Goal: Navigation & Orientation: Find specific page/section

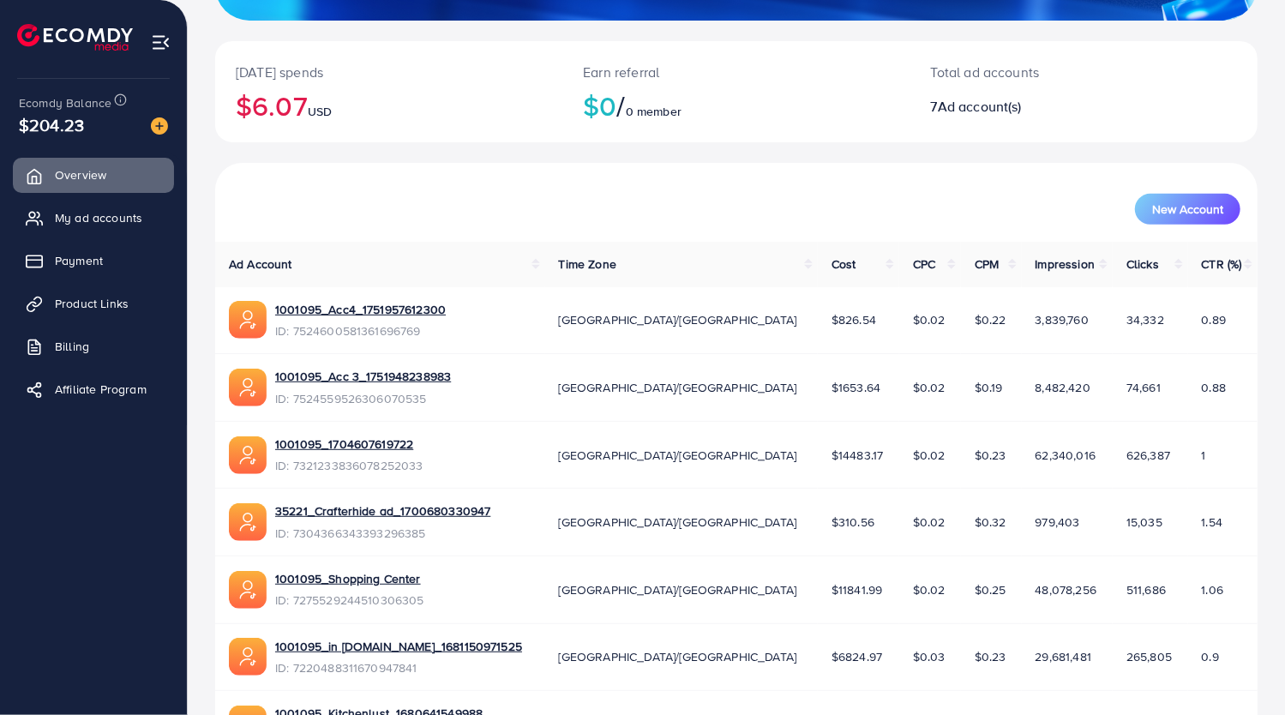
scroll to position [430, 0]
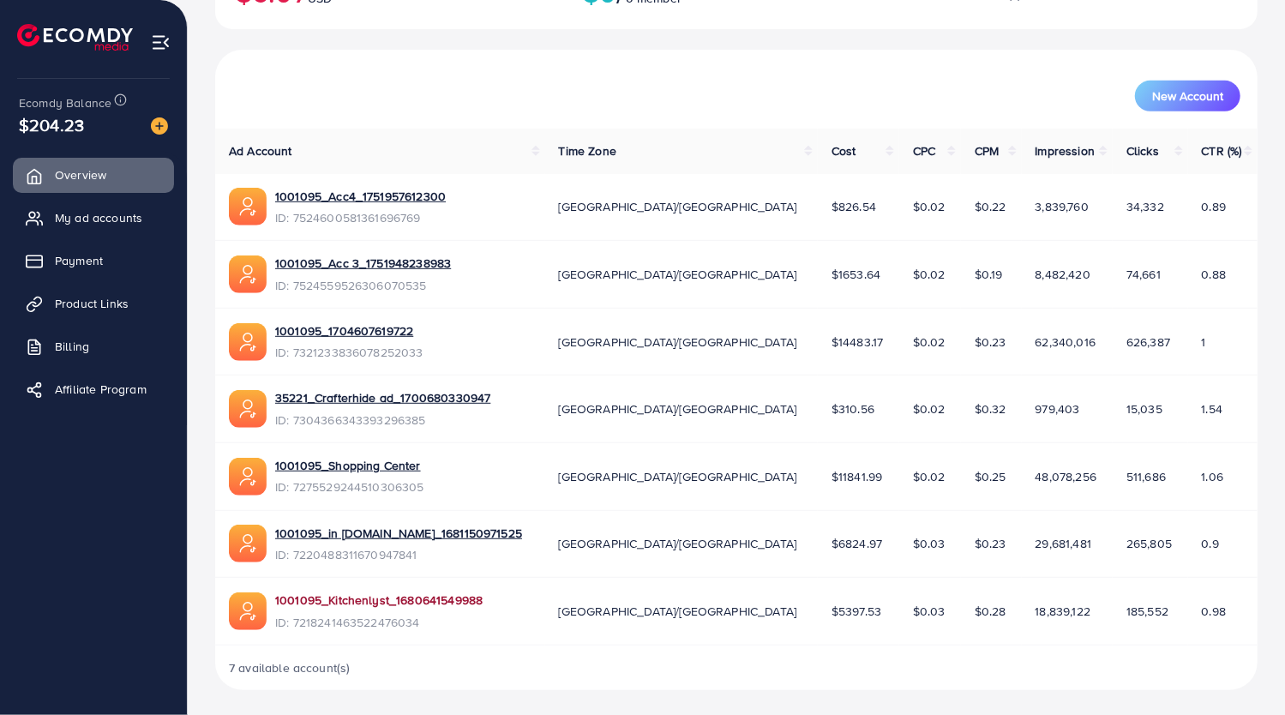
click at [354, 601] on link "1001095_Kitchenlyst_1680641549988" at bounding box center [378, 600] width 207 height 17
click at [458, 532] on link "1001095_in [DOMAIN_NAME]_1681150971525" at bounding box center [398, 533] width 247 height 17
click at [426, 468] on div "1001095_Shopping Center ID: 7275529244510306305" at bounding box center [380, 476] width 303 height 39
click at [391, 464] on link "1001095_Shopping Center" at bounding box center [349, 465] width 149 height 17
click at [335, 327] on link "1001095_1704607619722" at bounding box center [349, 330] width 148 height 17
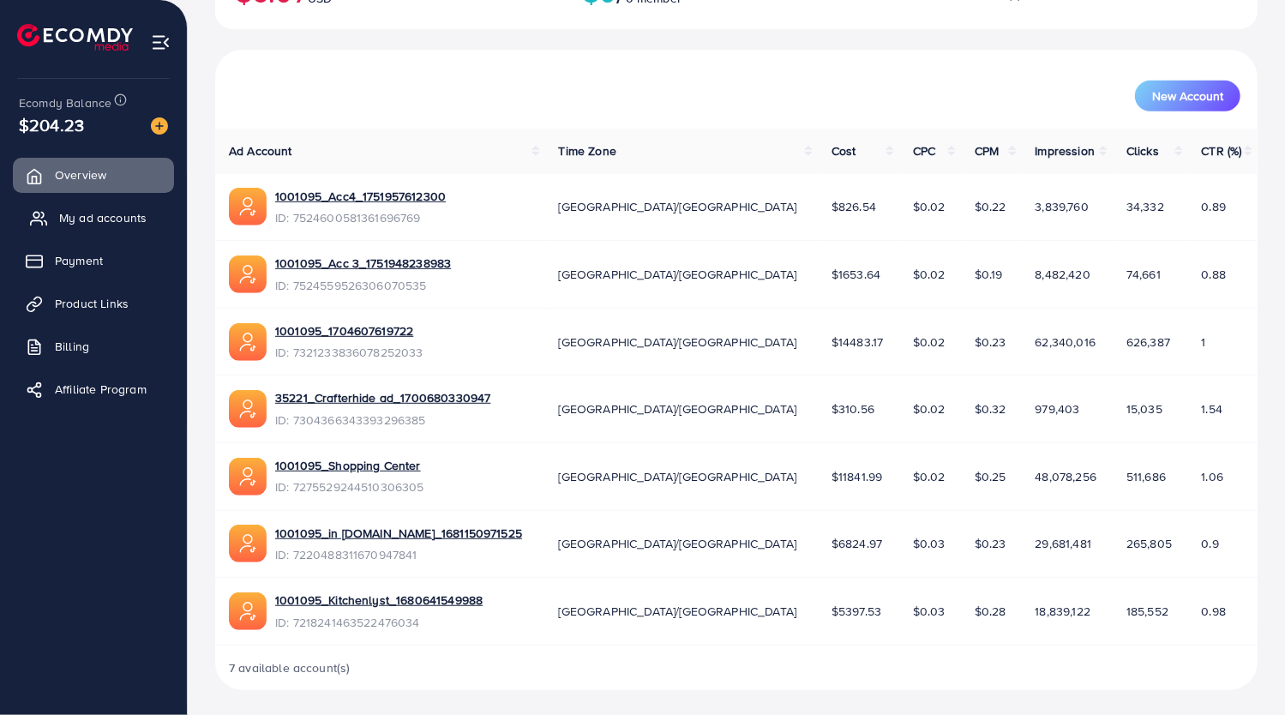
click at [59, 216] on span "My ad accounts" at bounding box center [102, 217] width 87 height 17
